Goal: Information Seeking & Learning: Understand process/instructions

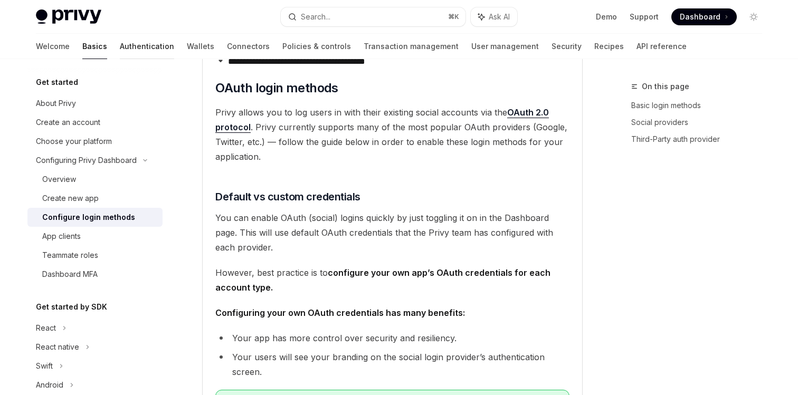
scroll to position [490, 0]
click at [120, 53] on link "Authentication" at bounding box center [147, 46] width 54 height 25
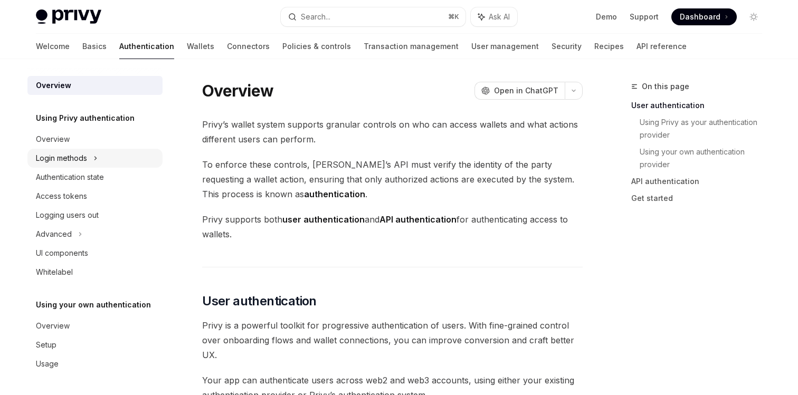
scroll to position [14, 0]
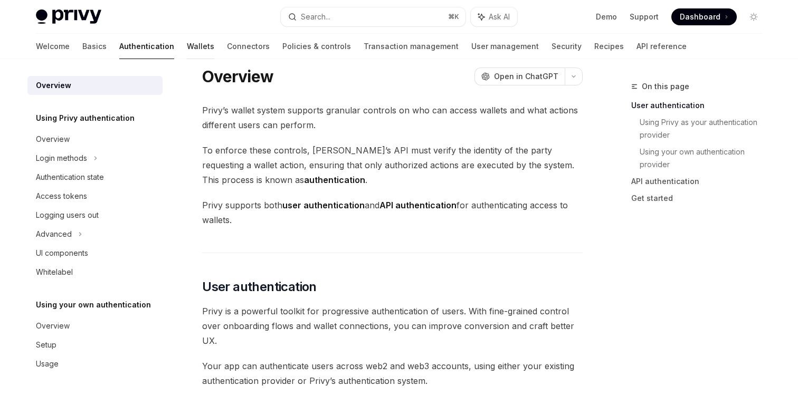
click at [187, 49] on link "Wallets" at bounding box center [200, 46] width 27 height 25
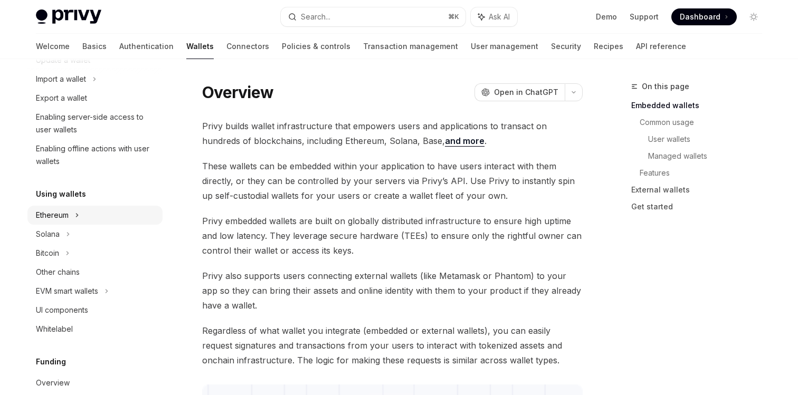
scroll to position [146, 0]
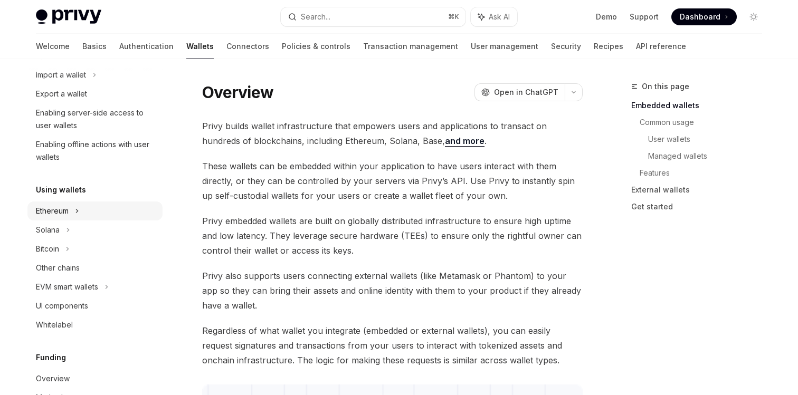
click at [67, 212] on div "Ethereum" at bounding box center [52, 211] width 33 height 13
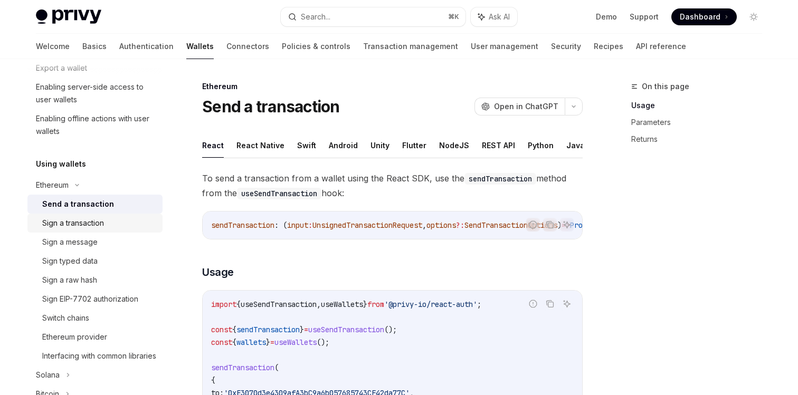
click at [110, 224] on div "Sign a transaction" at bounding box center [99, 223] width 114 height 13
type textarea "*"
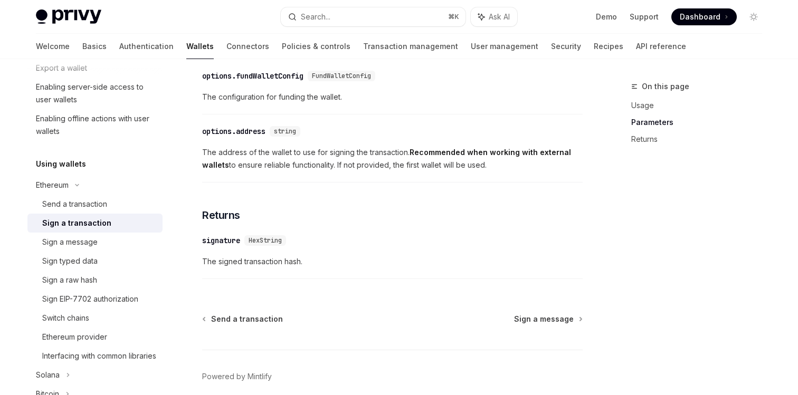
scroll to position [628, 0]
